Goal: Transaction & Acquisition: Register for event/course

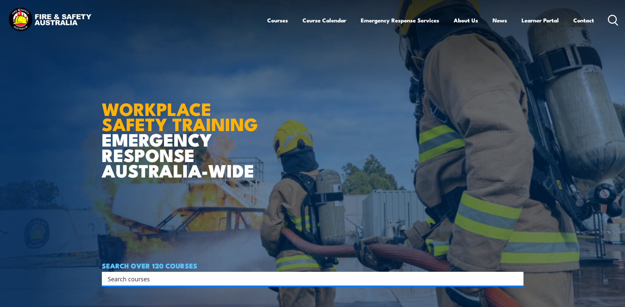
click at [180, 280] on input "Search input" at bounding box center [309, 279] width 402 height 10
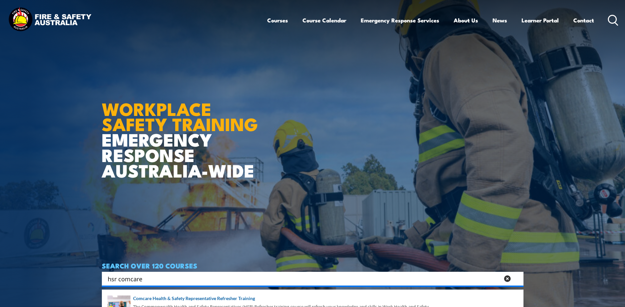
type input "hsr comcare"
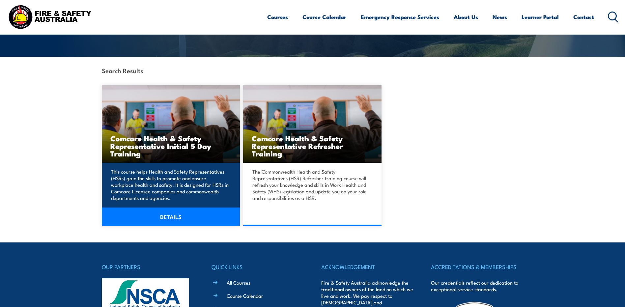
click at [172, 216] on link "DETAILS" at bounding box center [171, 217] width 138 height 18
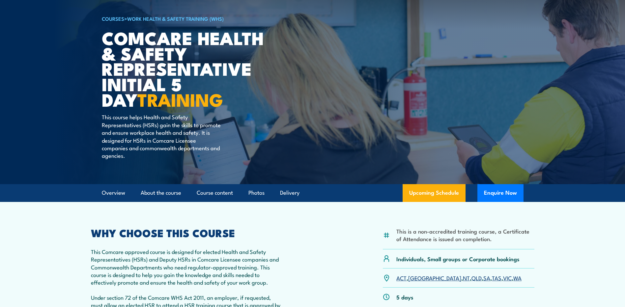
scroll to position [99, 0]
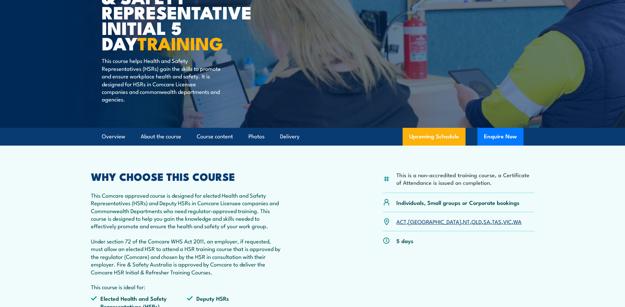
click at [484, 223] on link "SA" at bounding box center [487, 222] width 7 height 8
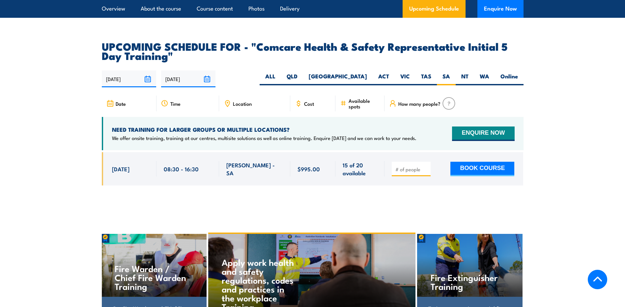
scroll to position [1127, 0]
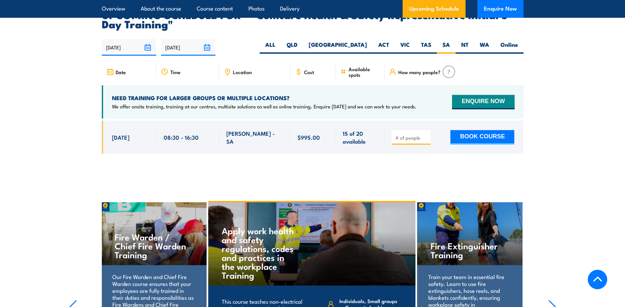
click at [418, 135] on input "number" at bounding box center [412, 138] width 33 height 7
type input "1"
click at [427, 135] on input "1" at bounding box center [412, 138] width 33 height 7
click at [480, 130] on button "BOOK COURSE" at bounding box center [483, 137] width 64 height 15
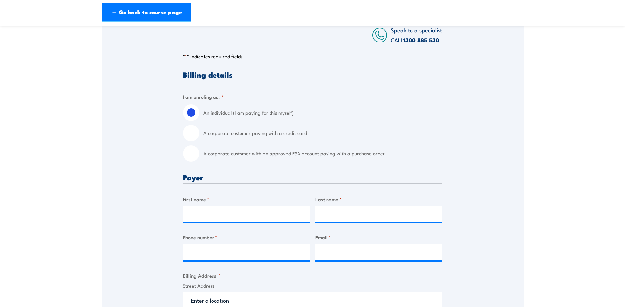
scroll to position [132, 0]
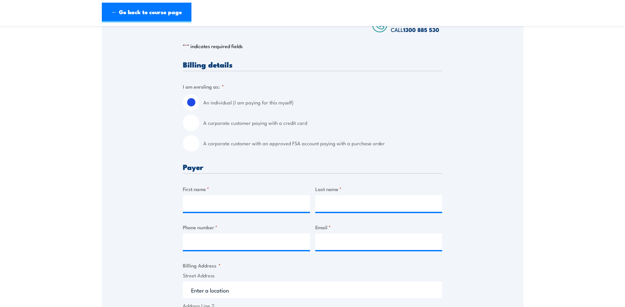
click at [190, 120] on input "A corporate customer paying with a credit card" at bounding box center [191, 123] width 16 height 16
radio input "true"
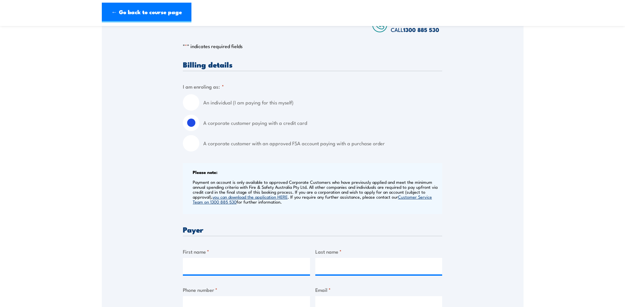
scroll to position [264, 0]
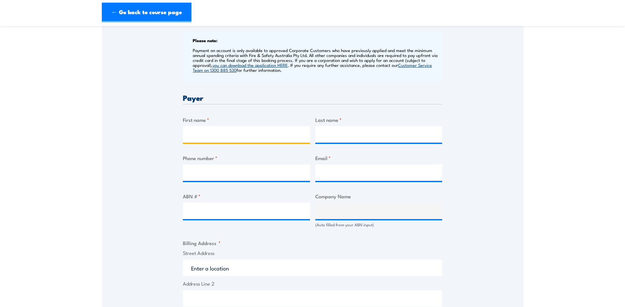
click at [210, 127] on input "First name *" at bounding box center [246, 134] width 127 height 16
type input "xavier"
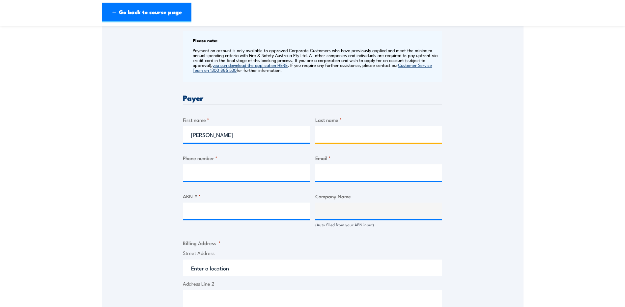
type input "harney"
type input "0439225007"
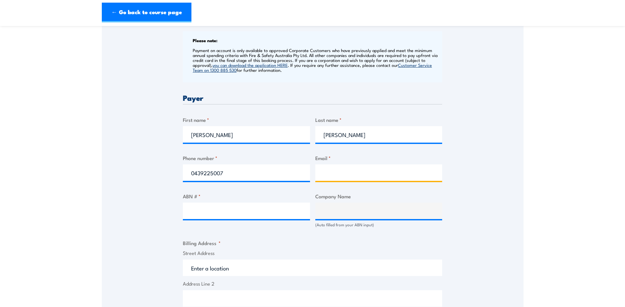
type input "xavier.harney@ksgroup.com.au"
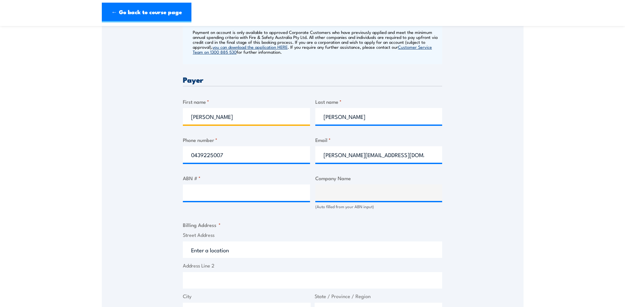
scroll to position [297, 0]
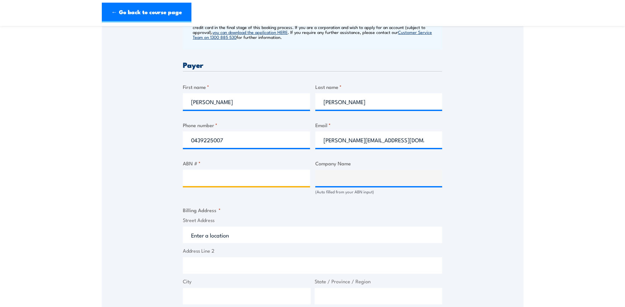
click at [201, 177] on input "ABN # *" at bounding box center [246, 178] width 127 height 16
type input "67007544390"
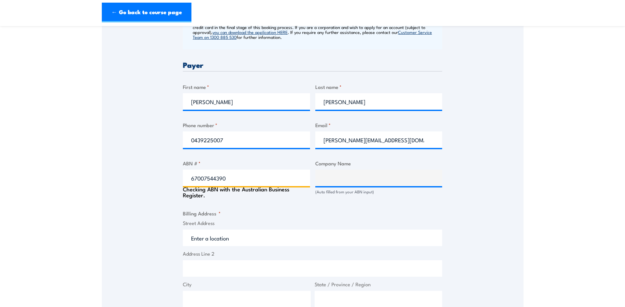
type input "K. & S. FREIGHTERS PTY. LTD."
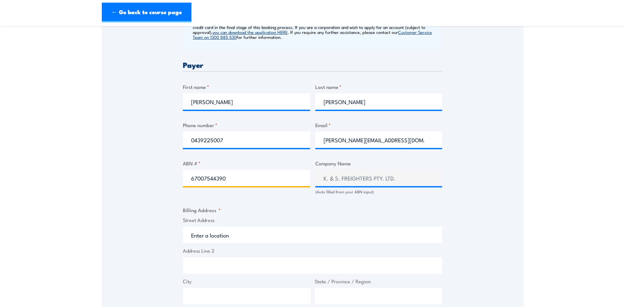
type input "67007544390"
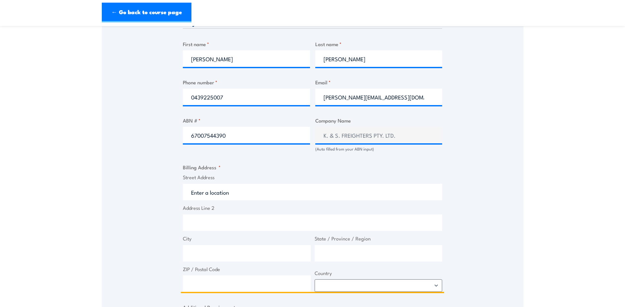
scroll to position [396, 0]
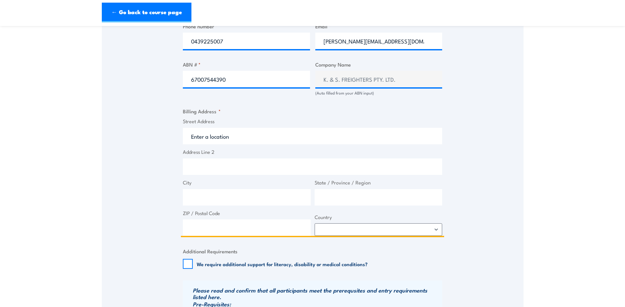
click at [253, 139] on input "Street Address" at bounding box center [312, 136] width 259 height 16
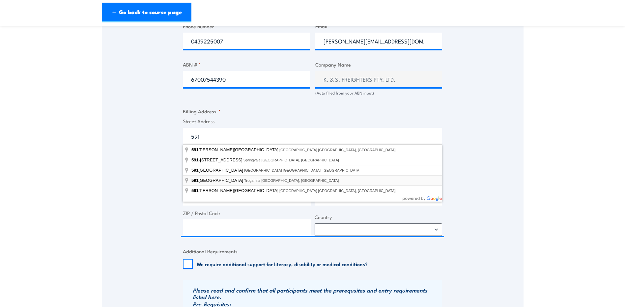
type input "591 Boundary Road, Truganina VIC, Australia"
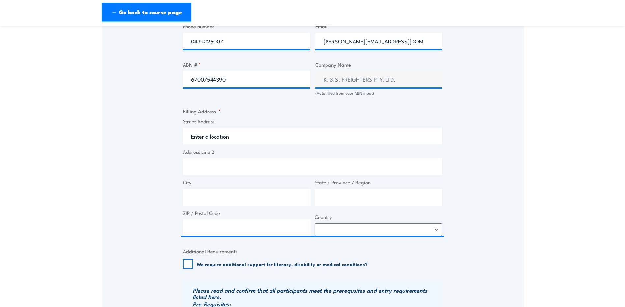
type input "591 Boundary Rd"
type input "Truganina"
type input "Victoria"
type input "3029"
select select "Australia"
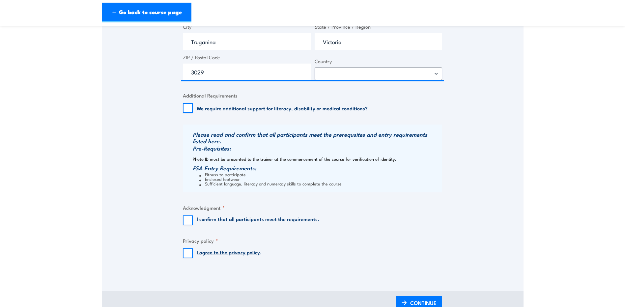
scroll to position [561, 0]
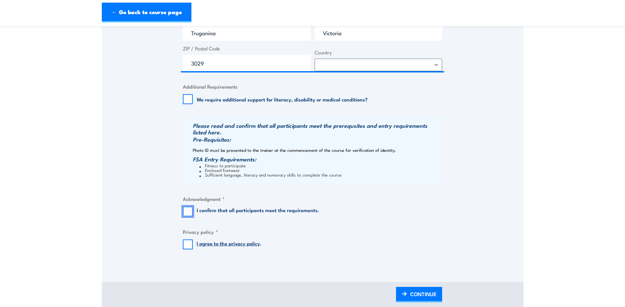
click at [187, 212] on input "I confirm that all participants meet the requirements." at bounding box center [188, 212] width 10 height 10
checkbox input "true"
click at [189, 246] on input "I agree to the privacy policy ." at bounding box center [188, 245] width 10 height 10
checkbox input "true"
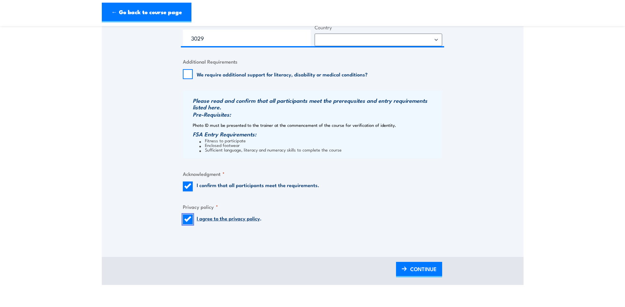
scroll to position [659, 0]
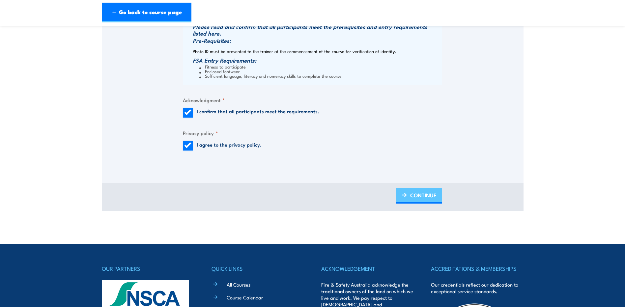
click at [419, 198] on span "CONTINUE" at bounding box center [424, 195] width 26 height 17
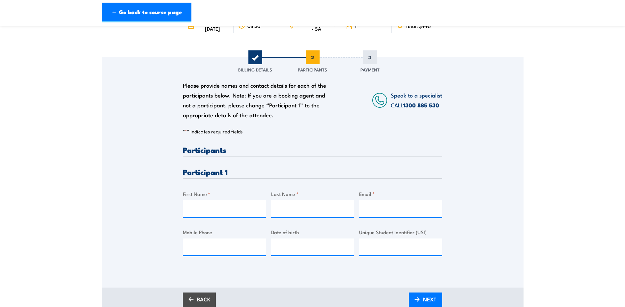
scroll to position [99, 0]
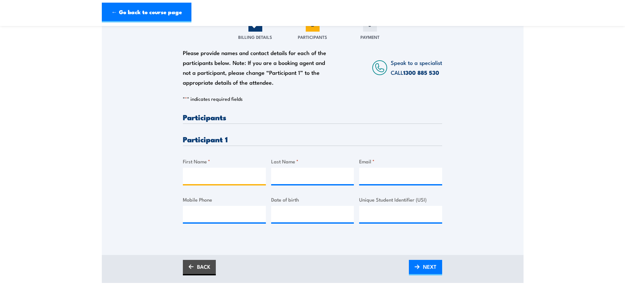
click at [238, 177] on input "First Name *" at bounding box center [224, 176] width 83 height 16
type input "Marc"
type input "Inman"
type input "marcinman@hotmail.com"
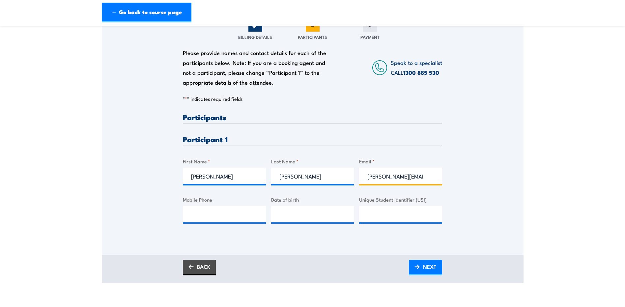
type input "0438365090"
click at [313, 212] on input "__/__/____" at bounding box center [312, 214] width 83 height 16
type input "01/02/1981"
click at [431, 268] on span "NEXT" at bounding box center [430, 266] width 14 height 17
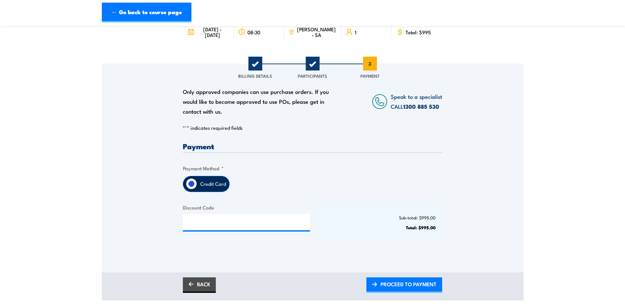
scroll to position [66, 0]
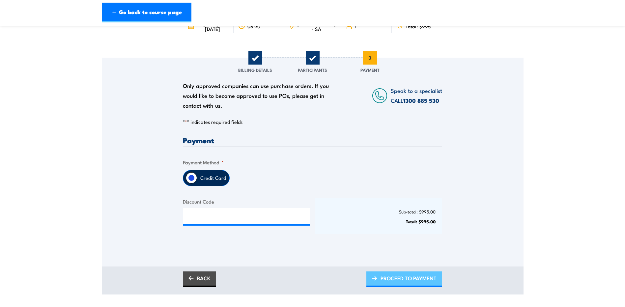
click at [400, 280] on span "PROCEED TO PAYMENT" at bounding box center [409, 278] width 56 height 17
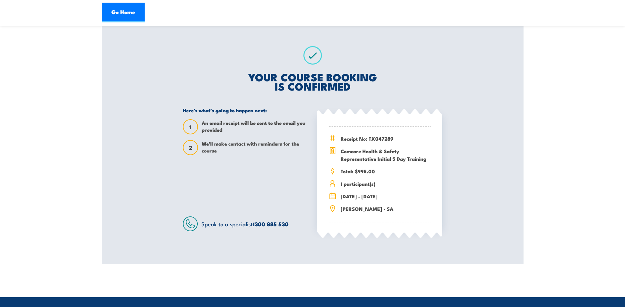
scroll to position [99, 0]
